Goal: Check status

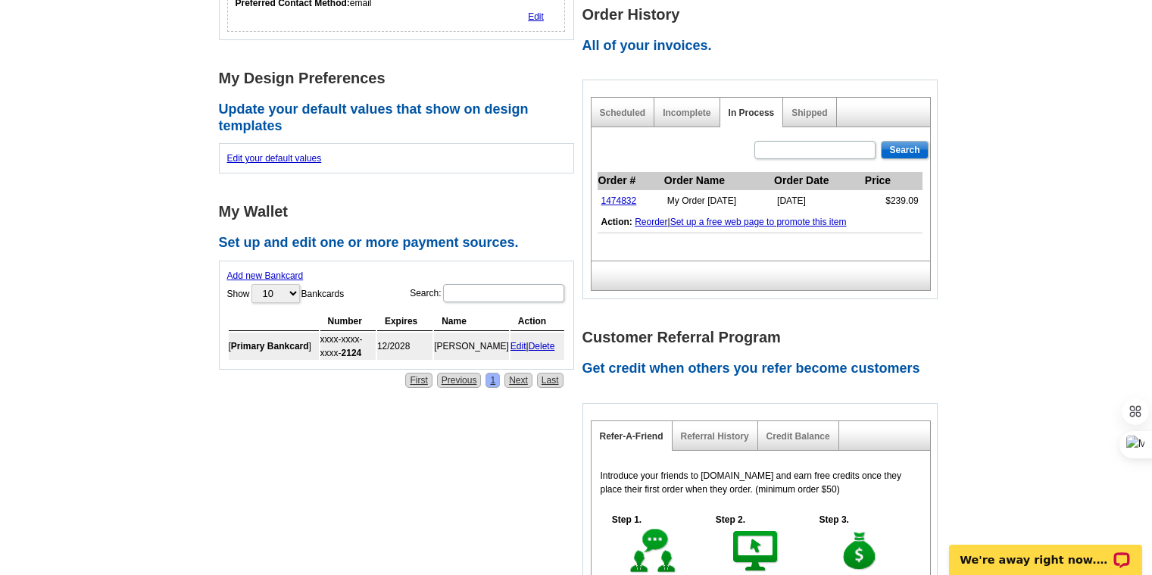
scroll to position [546, 0]
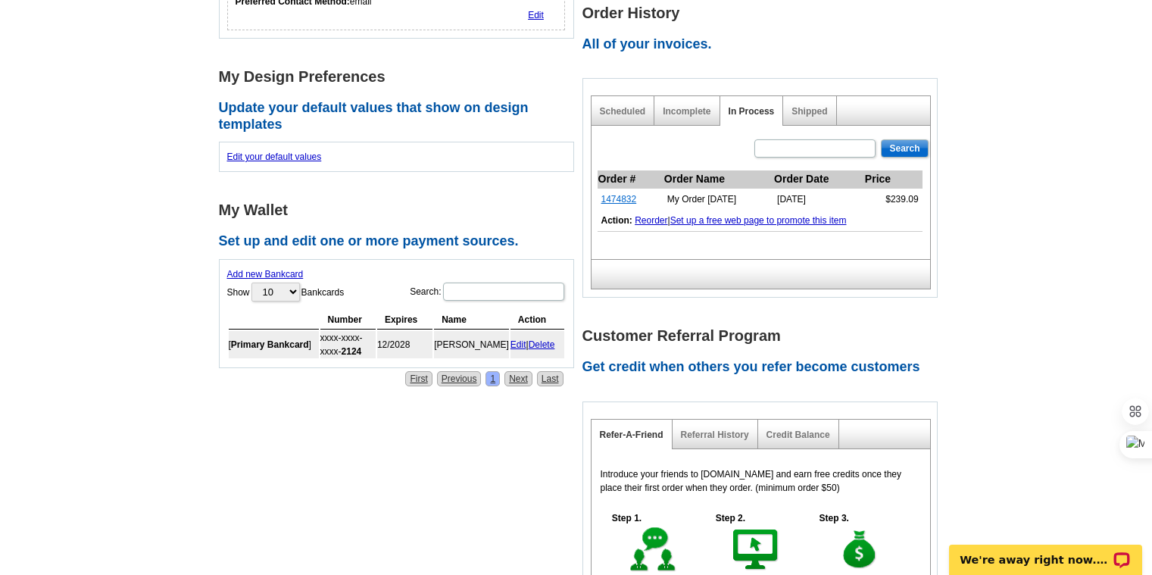
click at [613, 198] on link "1474832" at bounding box center [619, 199] width 36 height 11
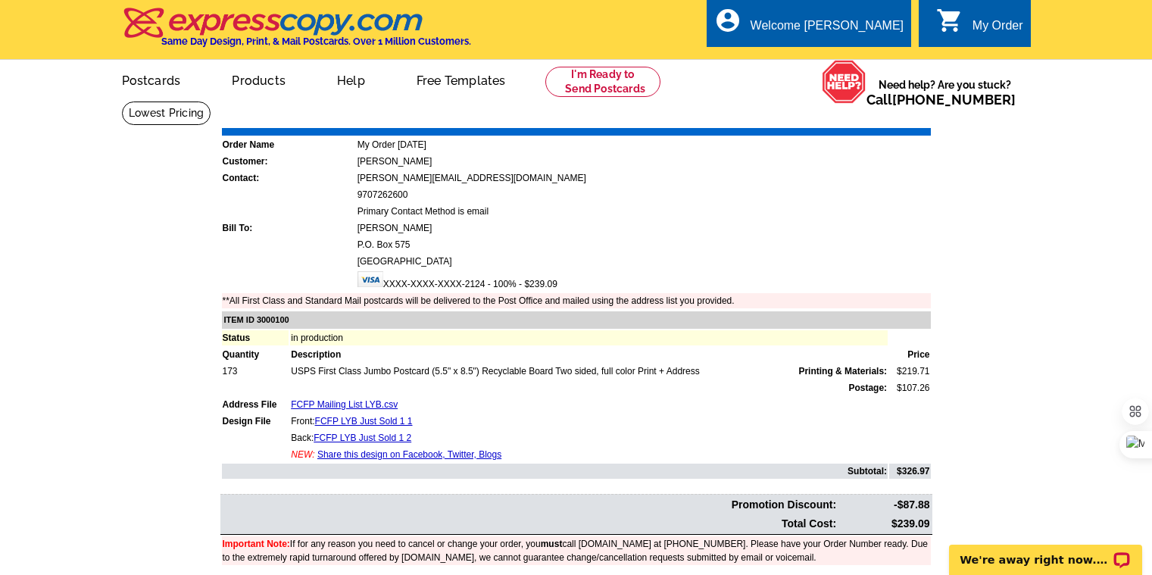
click at [969, 26] on link "0 shopping_cart My Order" at bounding box center [979, 26] width 87 height 19
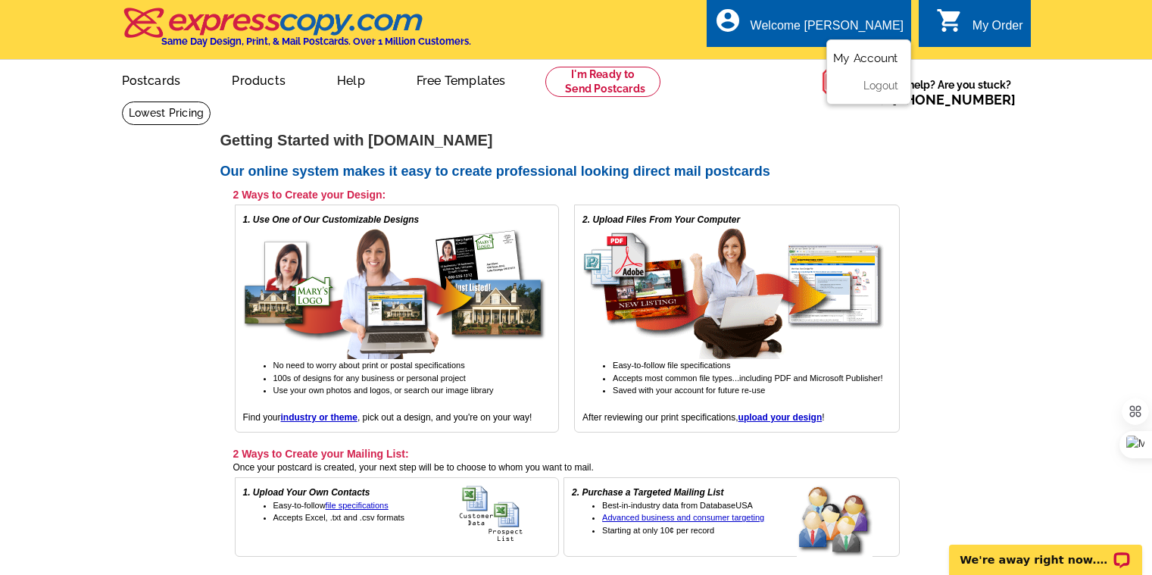
click at [863, 60] on link "My Account" at bounding box center [865, 58] width 65 height 14
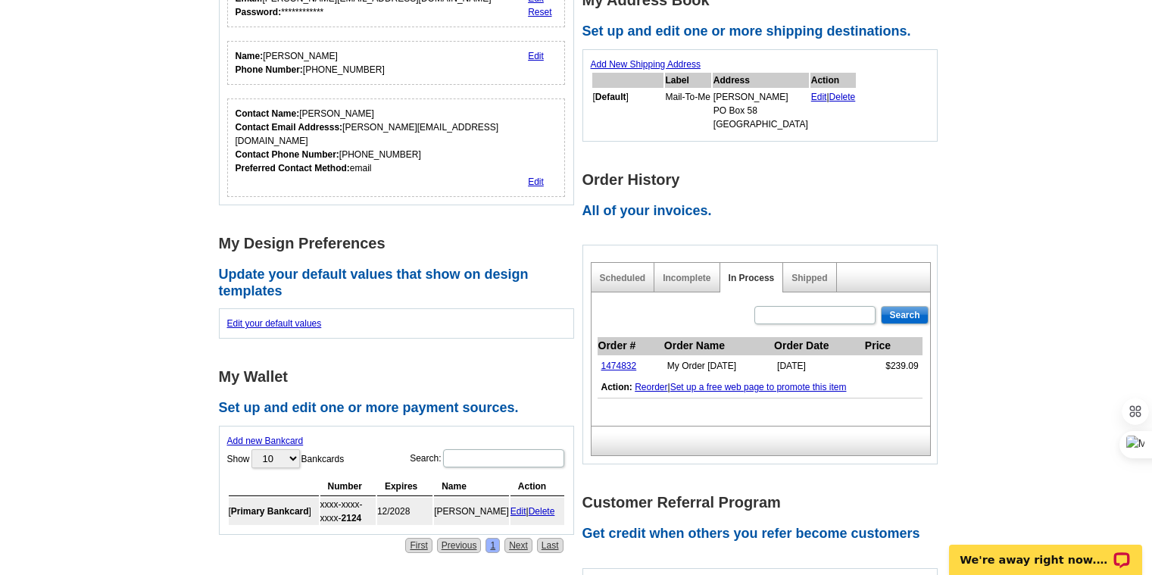
scroll to position [271, 0]
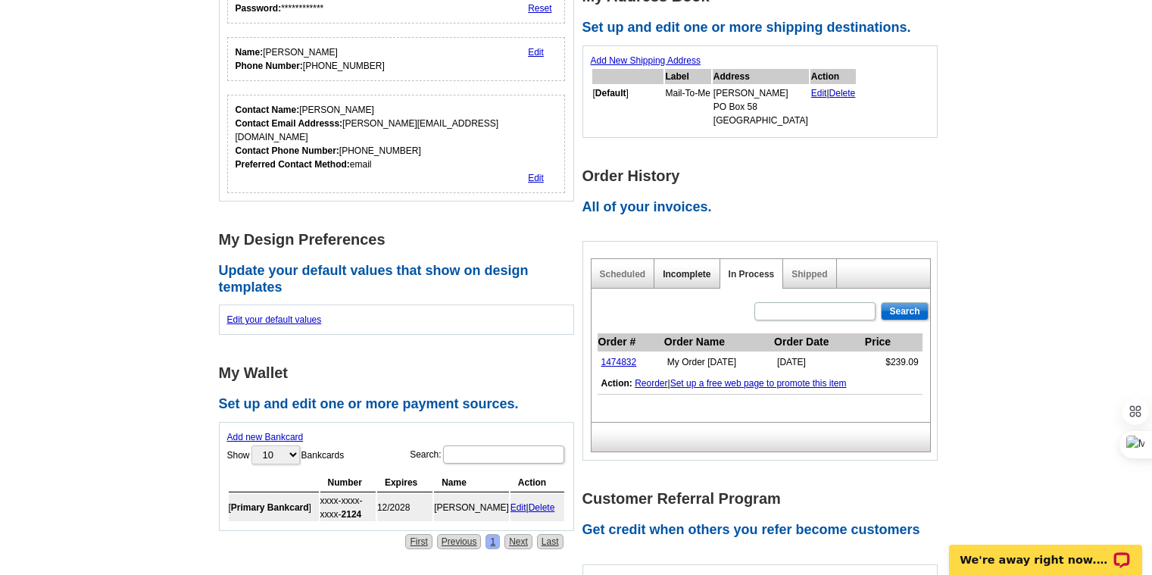
click at [676, 270] on link "Incomplete" at bounding box center [687, 274] width 48 height 11
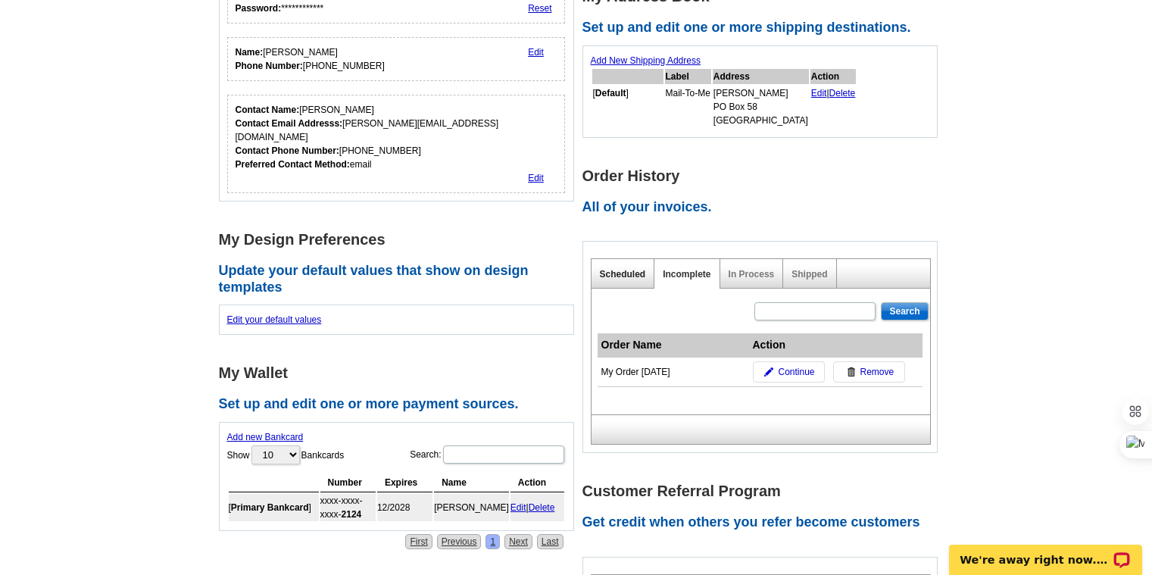
click at [619, 270] on link "Scheduled" at bounding box center [623, 274] width 46 height 11
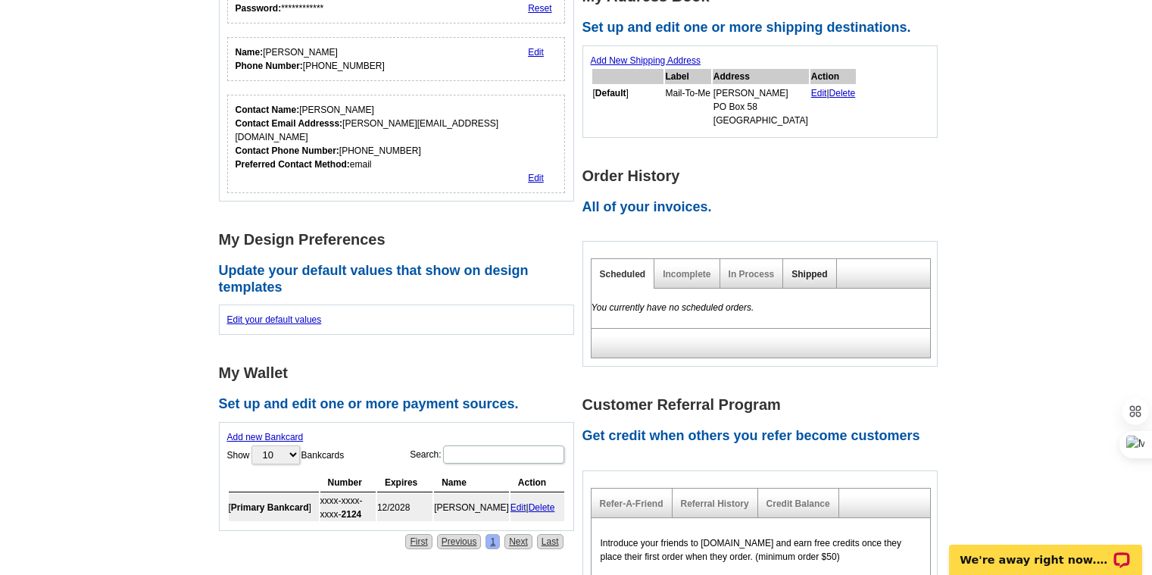
click at [805, 274] on link "Shipped" at bounding box center [809, 274] width 36 height 11
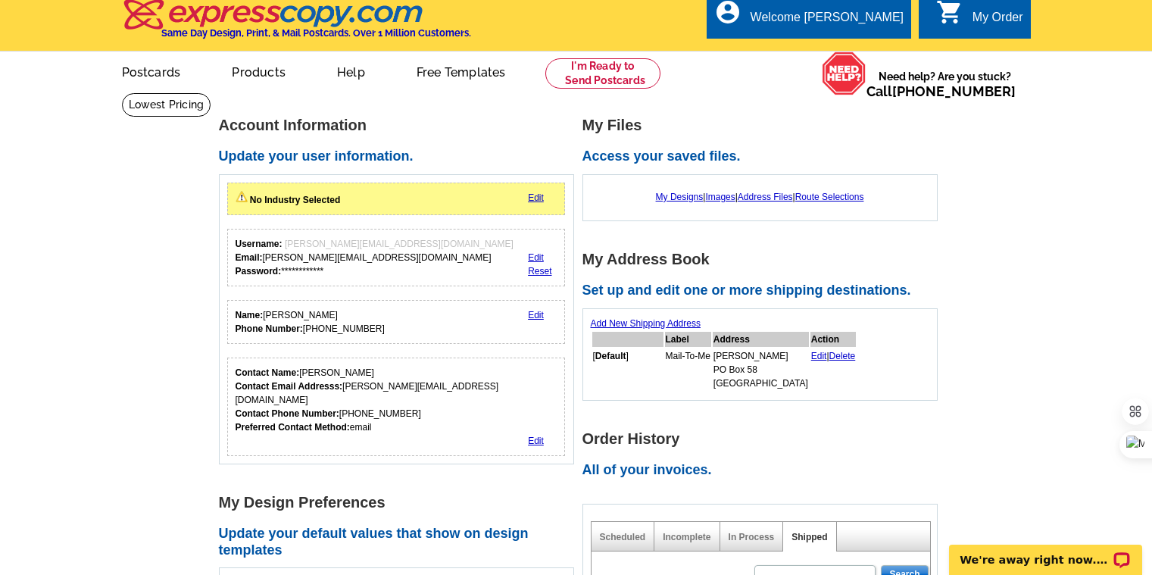
scroll to position [0, 0]
